Goal: Task Accomplishment & Management: Complete application form

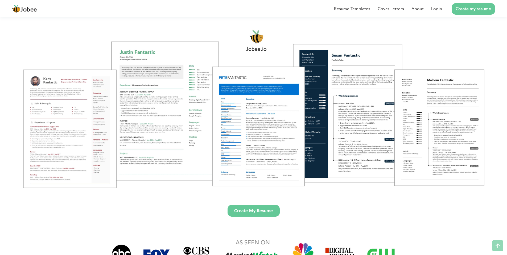
scroll to position [53, 0]
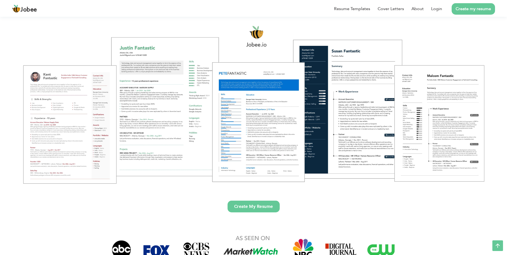
click at [273, 209] on link "Create My Resume" at bounding box center [254, 207] width 52 height 12
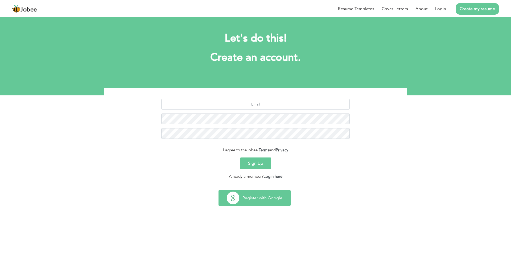
click at [245, 197] on button "Register with Google" at bounding box center [255, 197] width 72 height 15
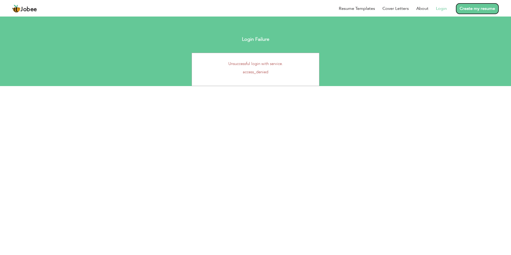
click at [474, 12] on link "Create my resume" at bounding box center [477, 8] width 43 height 11
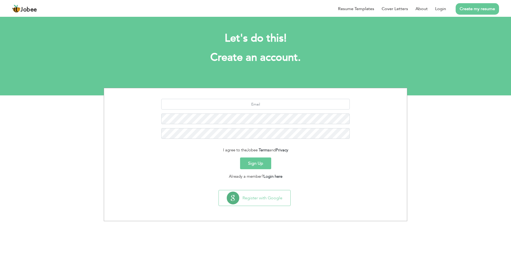
click at [257, 165] on button "Sign Up" at bounding box center [255, 163] width 31 height 12
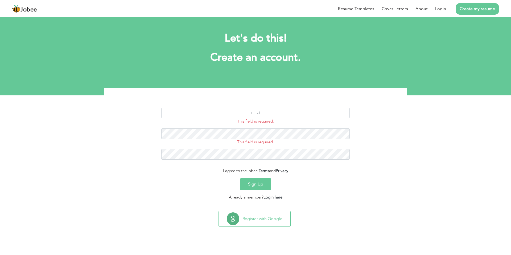
click at [254, 119] on span "This field is required." at bounding box center [255, 121] width 37 height 5
click at [254, 116] on input "text" at bounding box center [255, 113] width 189 height 11
click at [264, 222] on button "Register with Google" at bounding box center [255, 218] width 72 height 15
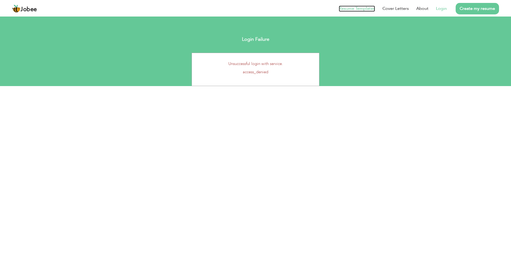
click at [345, 9] on link "Resume Templates" at bounding box center [357, 9] width 36 height 6
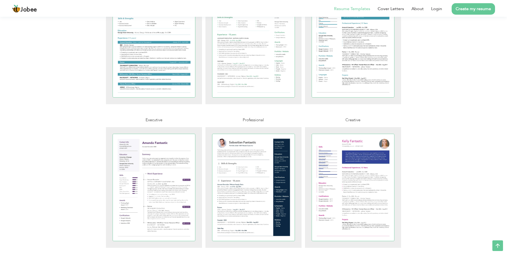
scroll to position [1039, 0]
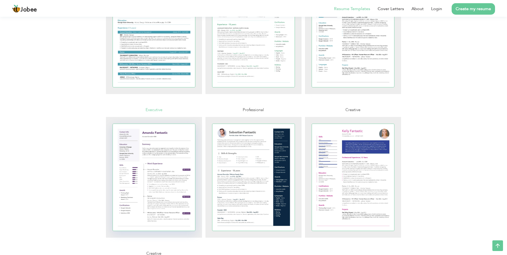
click at [167, 171] on div at bounding box center [154, 177] width 83 height 107
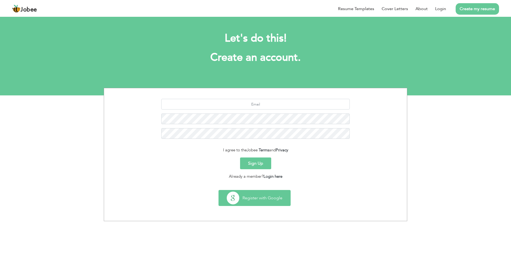
click at [256, 201] on button "Register with Google" at bounding box center [255, 197] width 72 height 15
